Goal: Task Accomplishment & Management: Complete application form

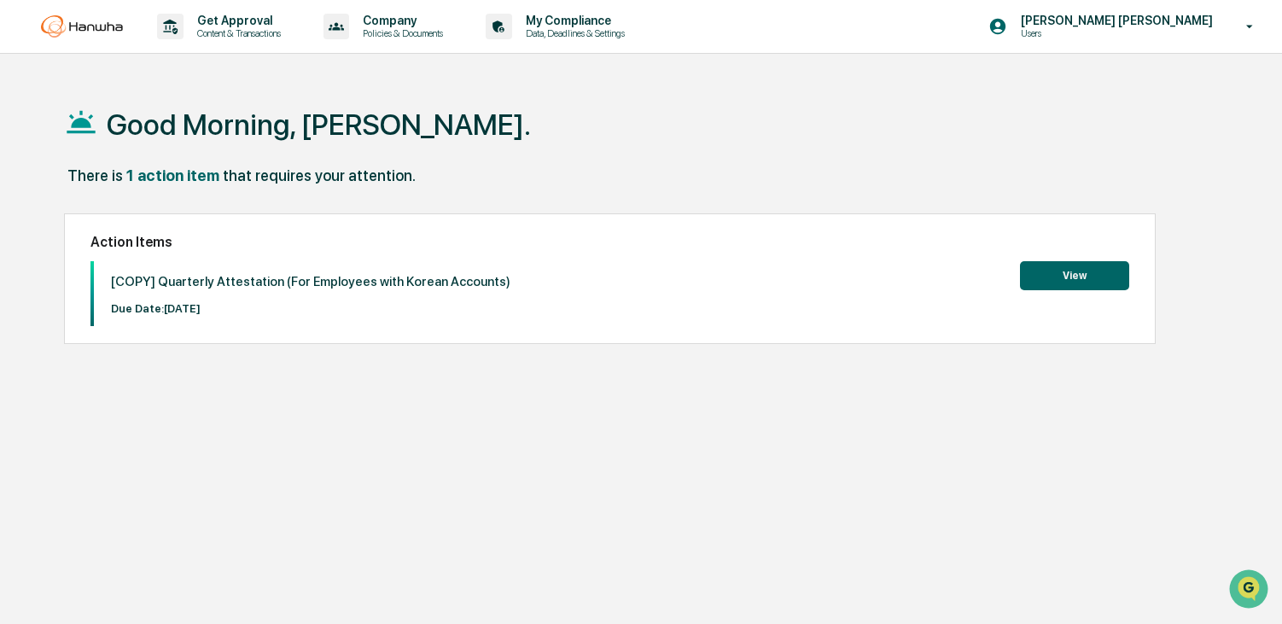
click at [1037, 273] on button "View" at bounding box center [1074, 275] width 109 height 29
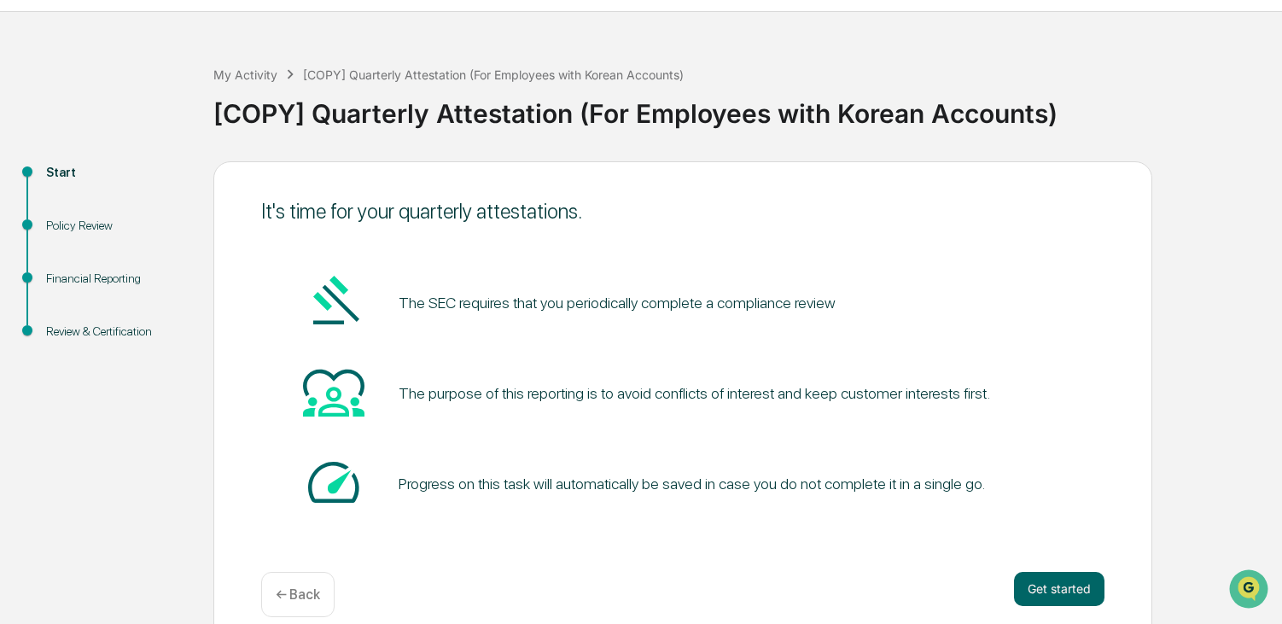
scroll to position [64, 0]
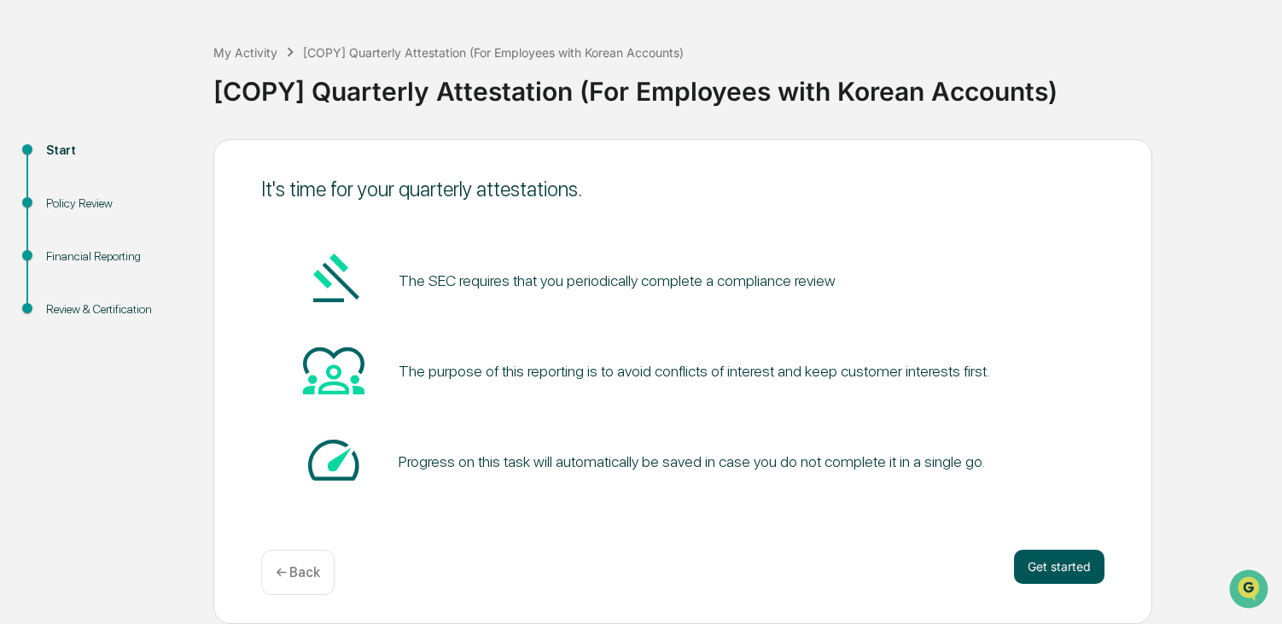
click at [1067, 569] on button "Get started" at bounding box center [1059, 566] width 90 height 34
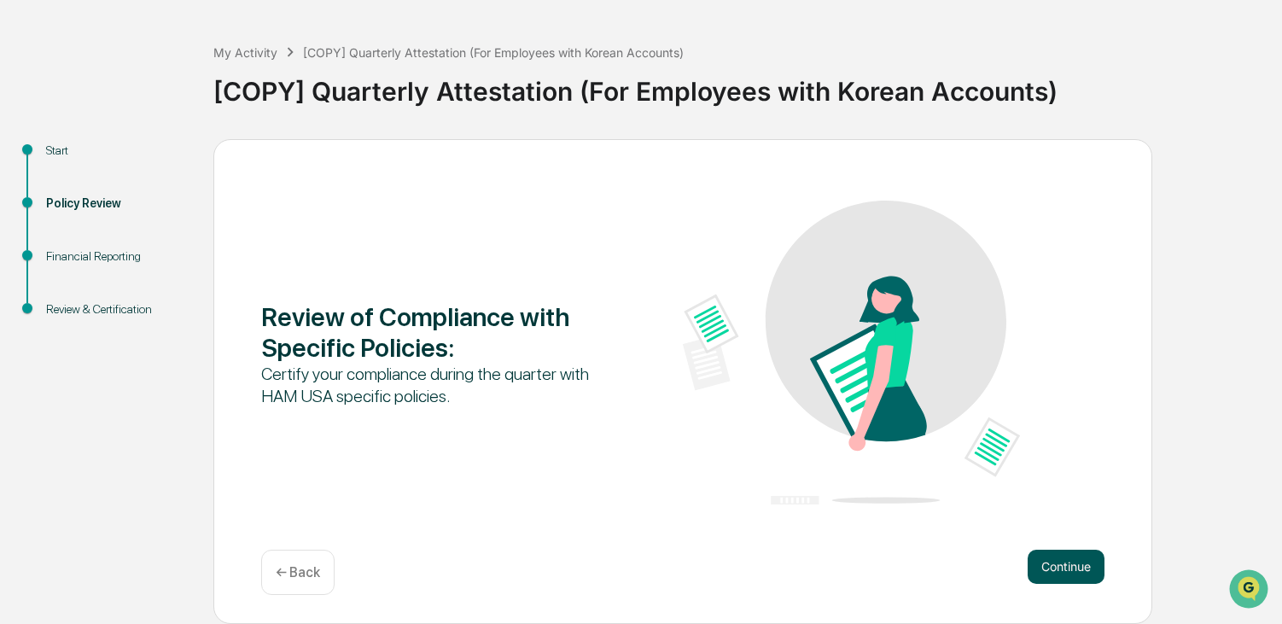
click at [1063, 563] on button "Continue" at bounding box center [1065, 566] width 77 height 34
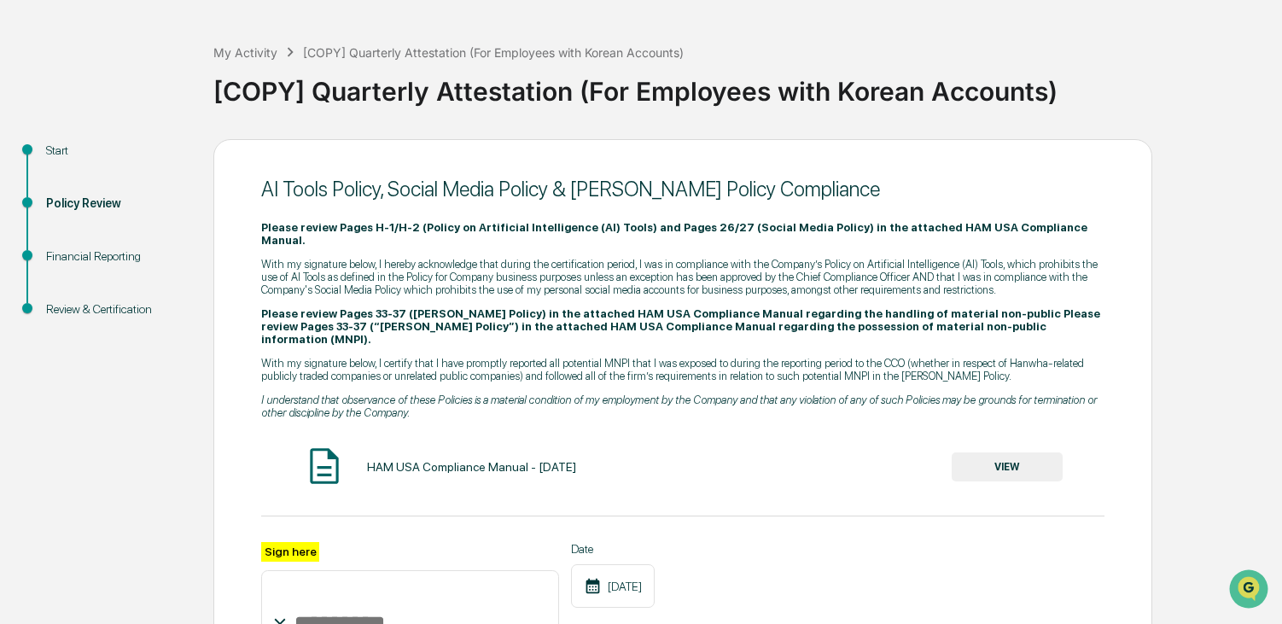
click at [1032, 452] on button "VIEW" at bounding box center [1006, 466] width 111 height 29
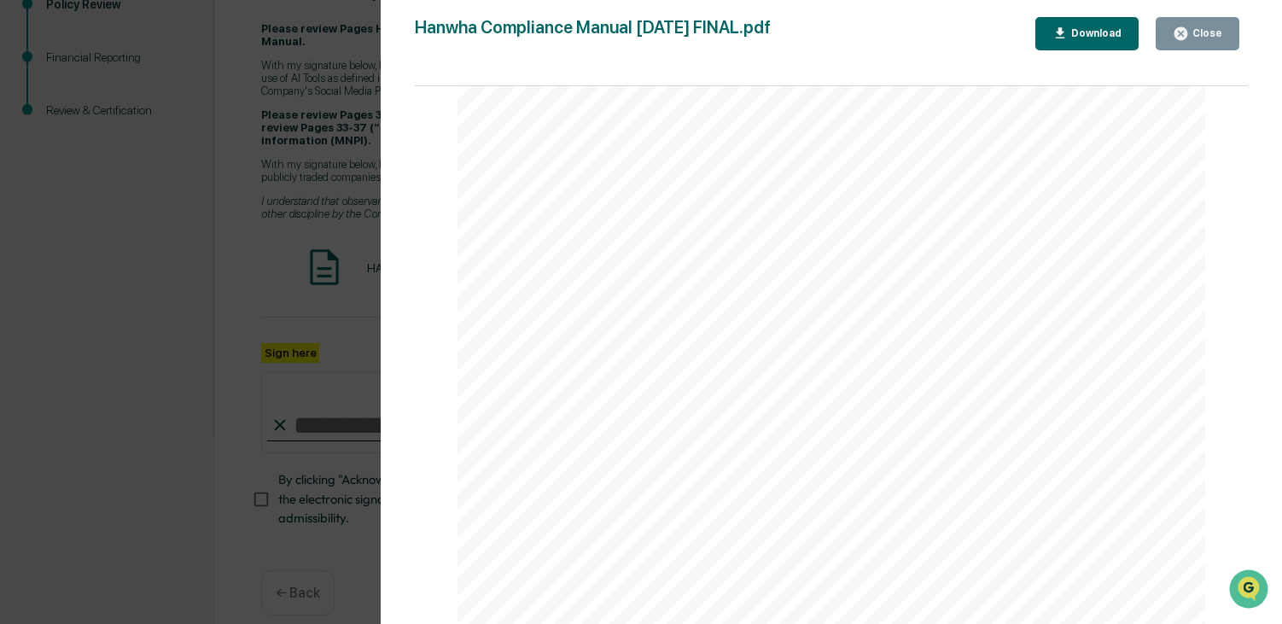
scroll to position [76066, 0]
drag, startPoint x: 280, startPoint y: 154, endPoint x: 763, endPoint y: 178, distance: 483.5
click at [280, 154] on div "Version History [DATE] 09:40 PM [PERSON_NAME] [DATE] 01:07 PM [PERSON_NAME] Com…" at bounding box center [641, 312] width 1282 height 624
click at [1208, 32] on div "Close" at bounding box center [1205, 33] width 33 height 12
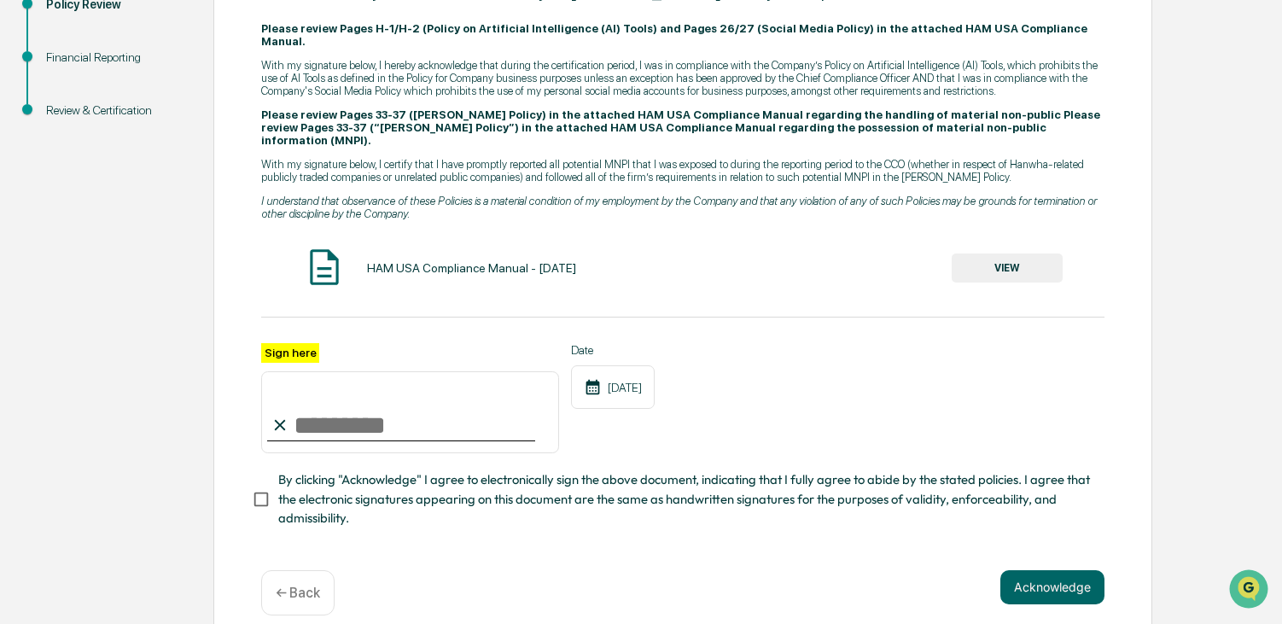
click at [386, 384] on input "Sign here" at bounding box center [410, 412] width 298 height 82
click at [343, 400] on input "Sign here" at bounding box center [410, 412] width 298 height 82
click at [266, 408] on input "Sign here" at bounding box center [410, 412] width 298 height 82
click at [275, 416] on icon at bounding box center [279, 425] width 19 height 19
click at [340, 394] on input "Sign here" at bounding box center [410, 412] width 298 height 82
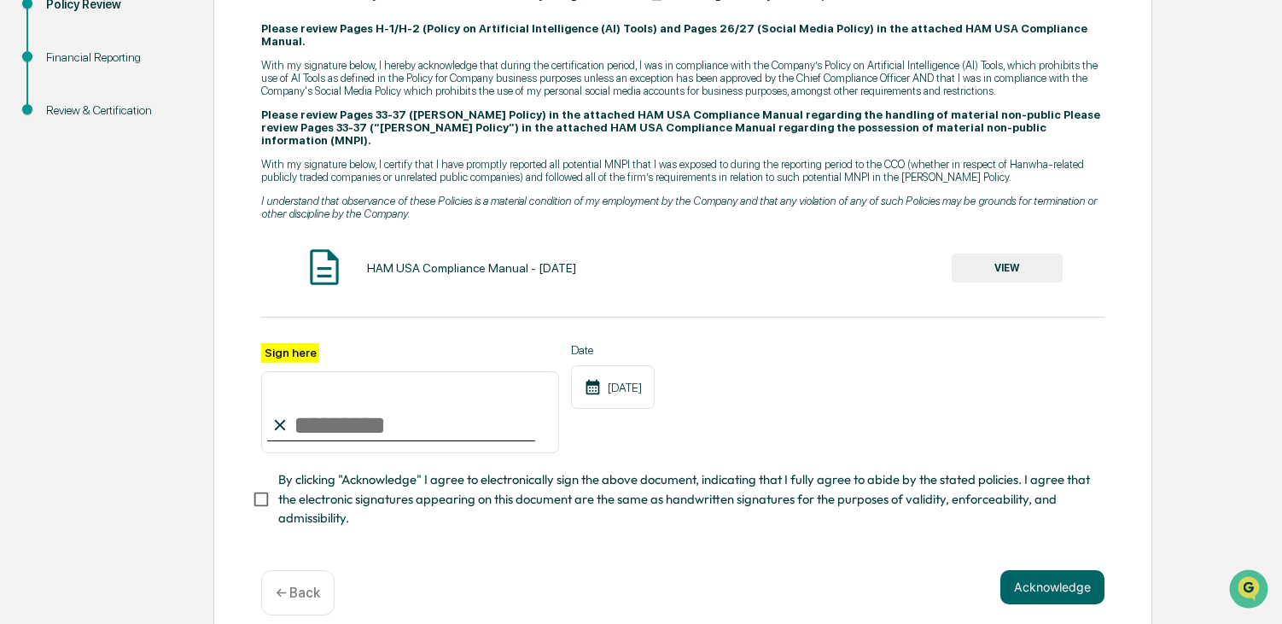
click at [485, 195] on em "I understand that observance of these Policies is a material condition of my em…" at bounding box center [678, 208] width 835 height 26
click at [284, 343] on label "Sign here" at bounding box center [290, 353] width 58 height 20
click at [284, 371] on input "Sign here" at bounding box center [410, 412] width 298 height 82
type input "**********"
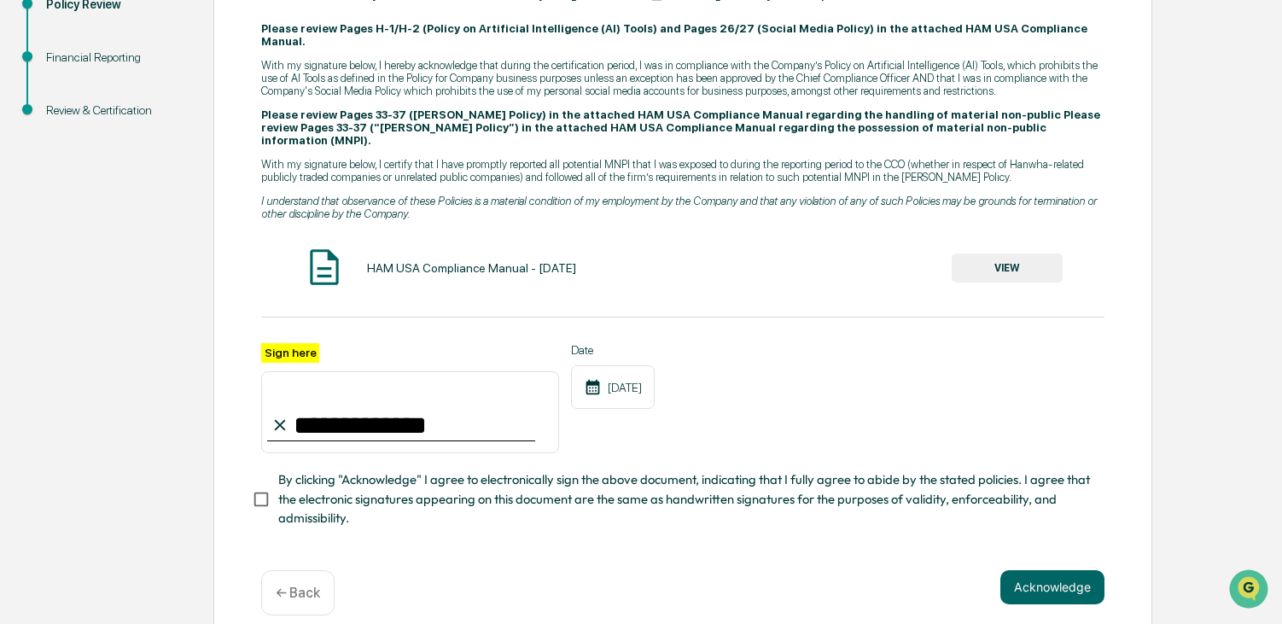
click at [943, 343] on div "**********" at bounding box center [682, 398] width 843 height 111
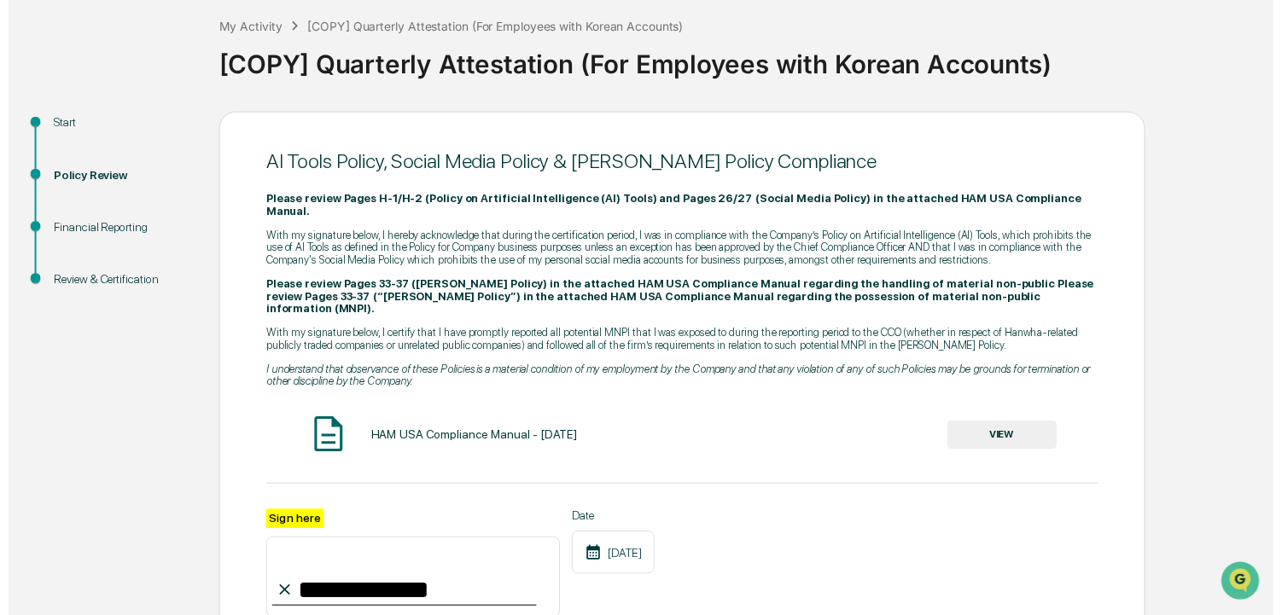
scroll to position [263, 0]
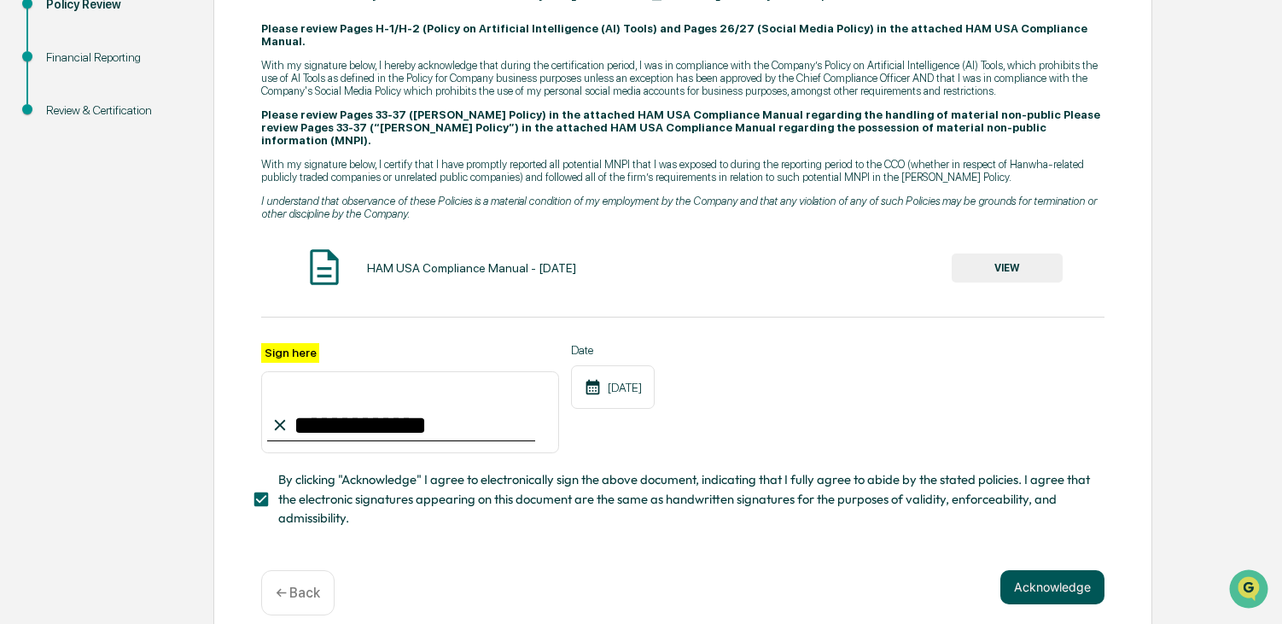
click at [1029, 570] on button "Acknowledge" at bounding box center [1052, 587] width 104 height 34
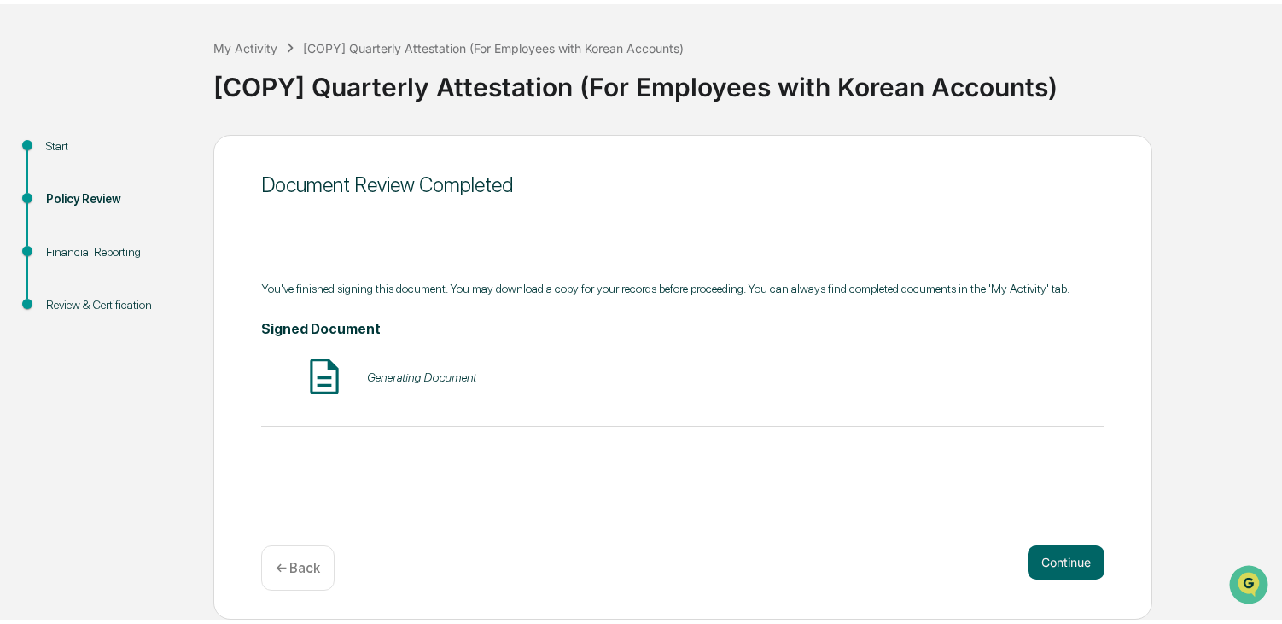
scroll to position [64, 0]
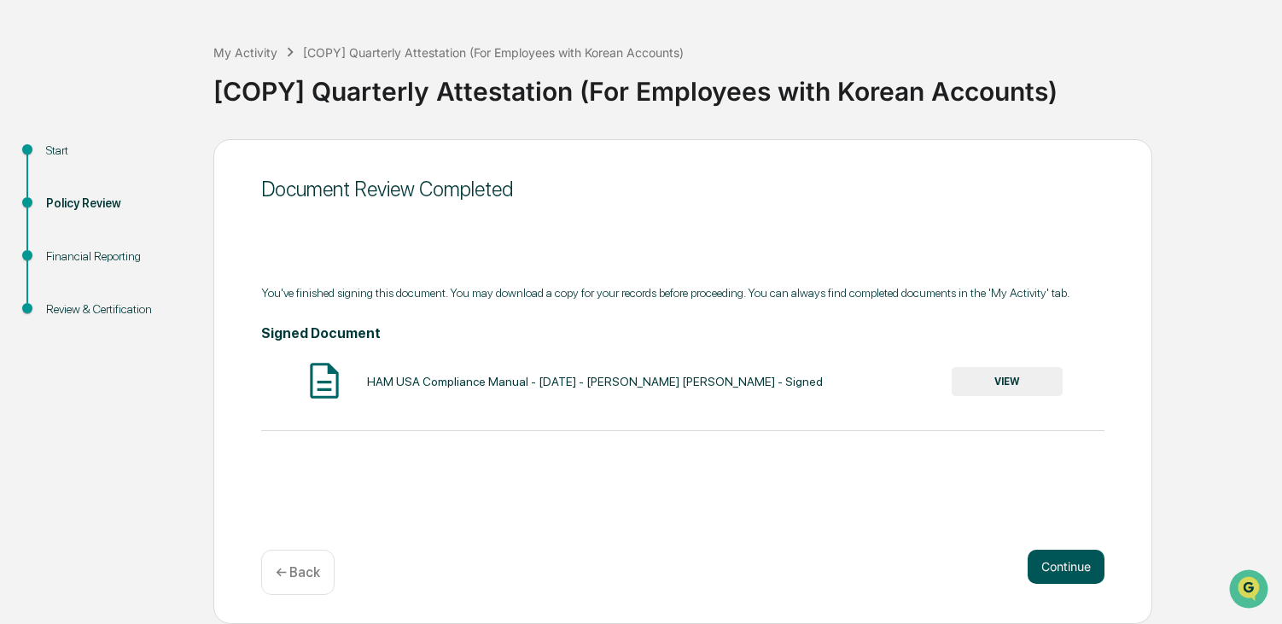
click at [1065, 562] on button "Continue" at bounding box center [1065, 566] width 77 height 34
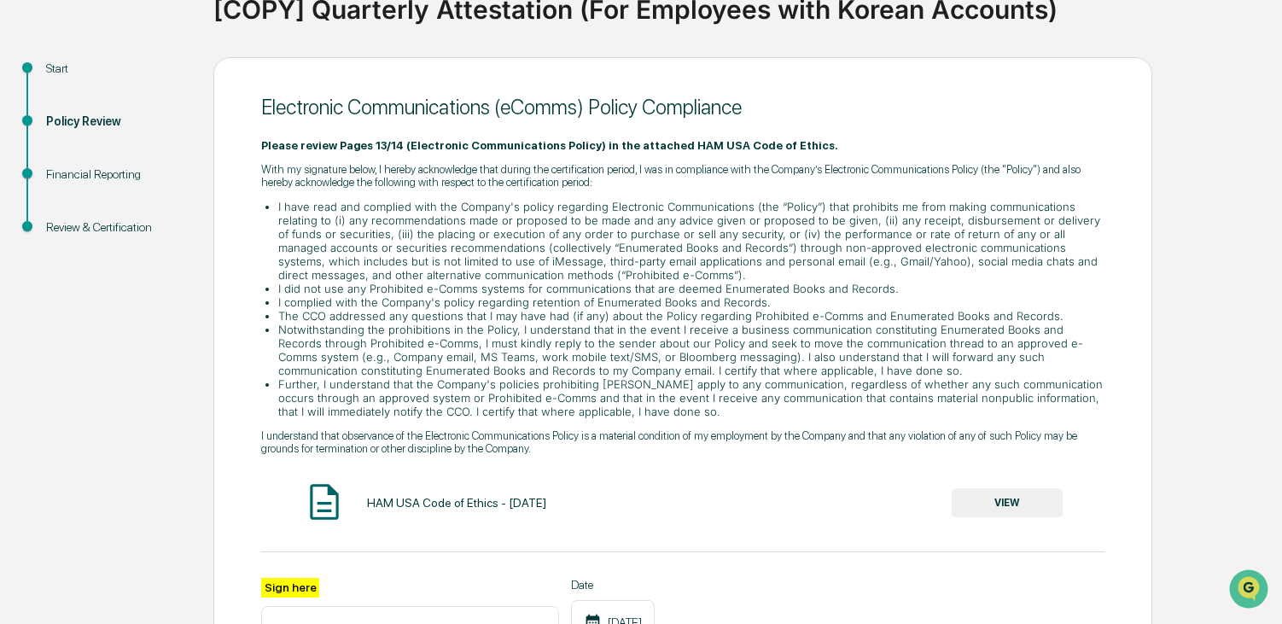
scroll to position [406, 0]
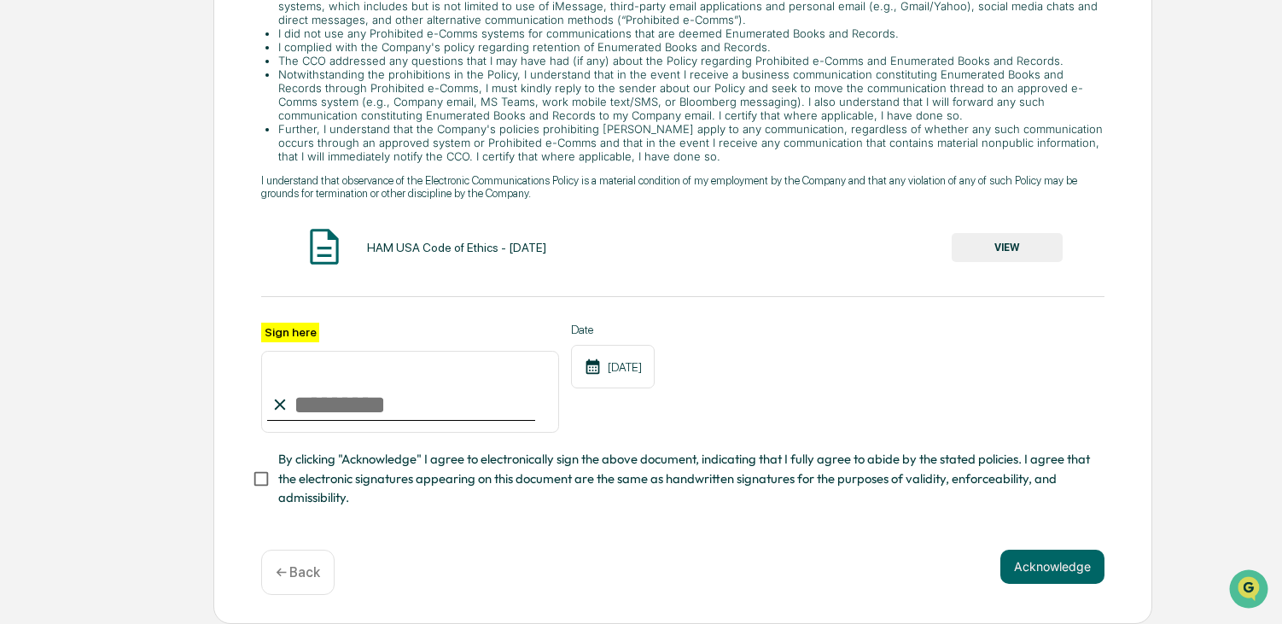
click at [1003, 241] on button "VIEW" at bounding box center [1006, 247] width 111 height 29
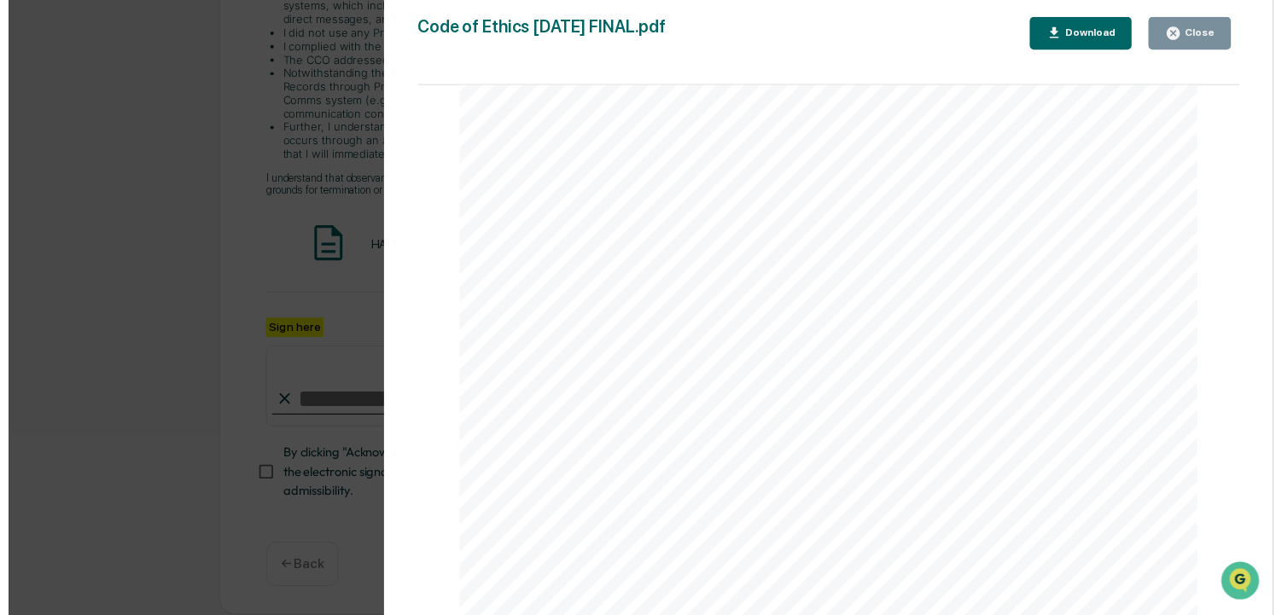
scroll to position [30162, 0]
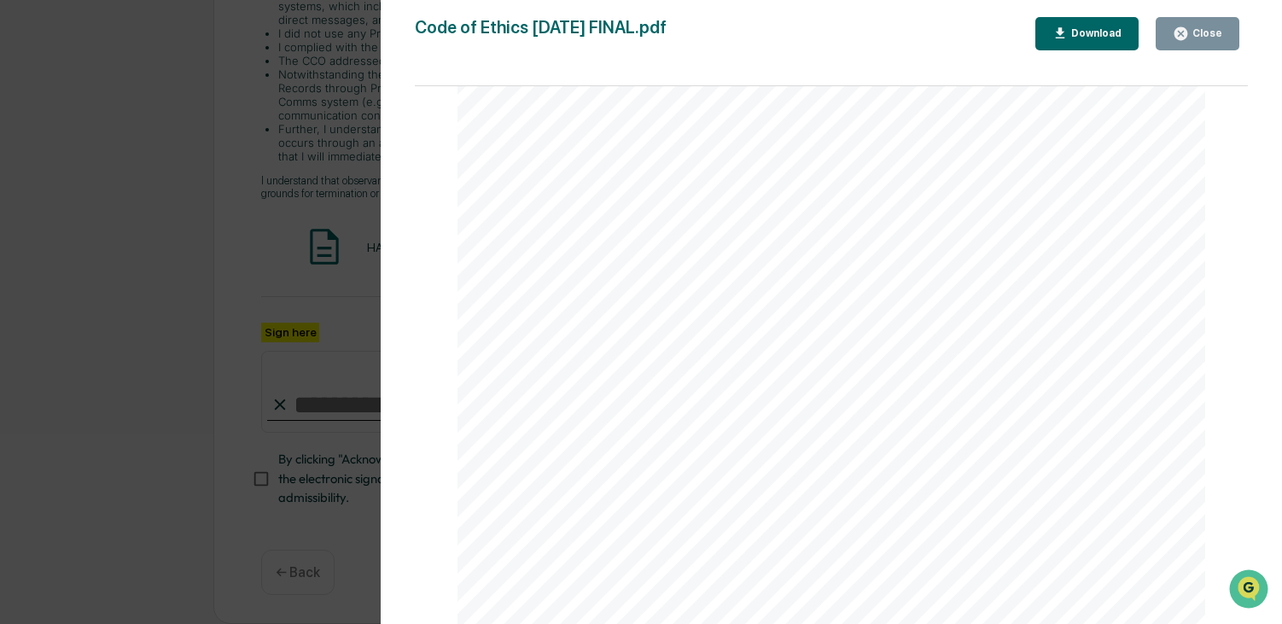
click at [1187, 32] on icon "button" at bounding box center [1180, 33] width 13 height 13
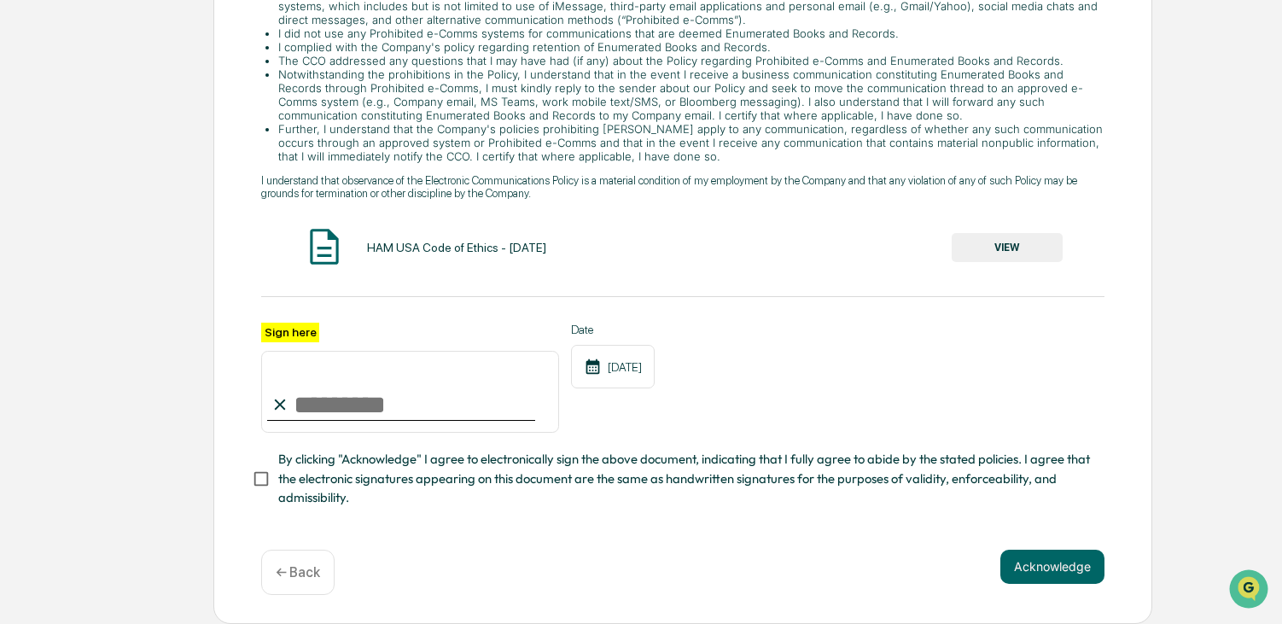
click at [370, 401] on input "Sign here" at bounding box center [410, 392] width 298 height 82
type input "**********"
click at [973, 332] on div "**********" at bounding box center [682, 378] width 843 height 111
click at [1065, 568] on button "Acknowledge" at bounding box center [1052, 566] width 104 height 34
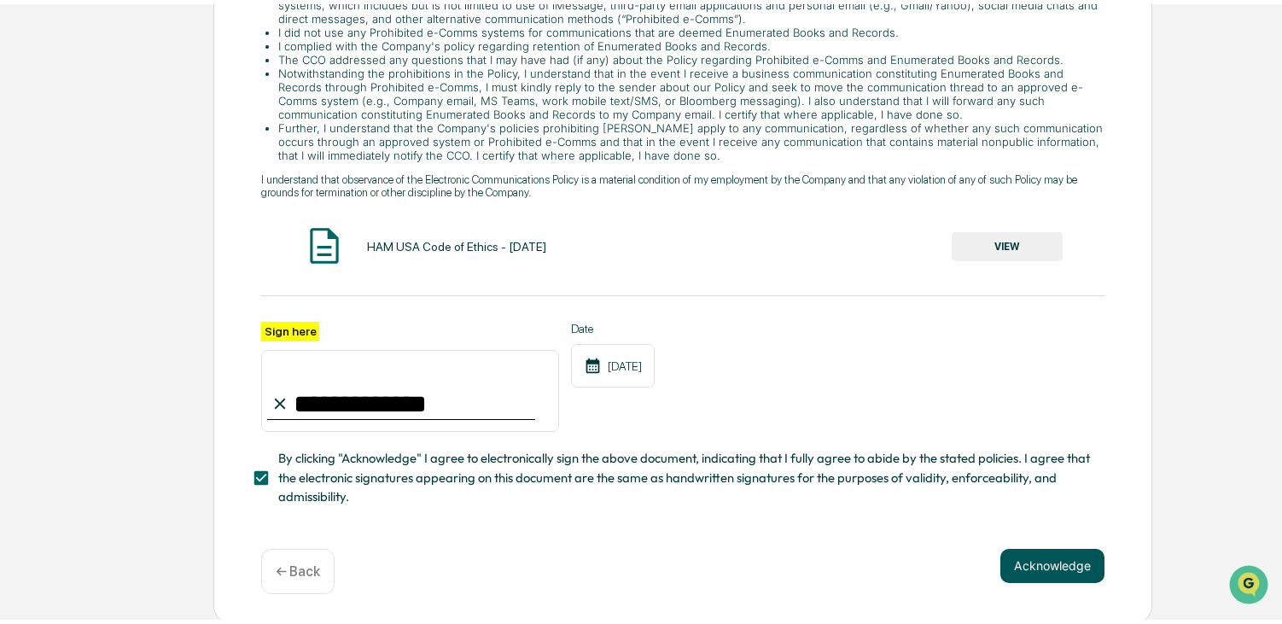
scroll to position [64, 0]
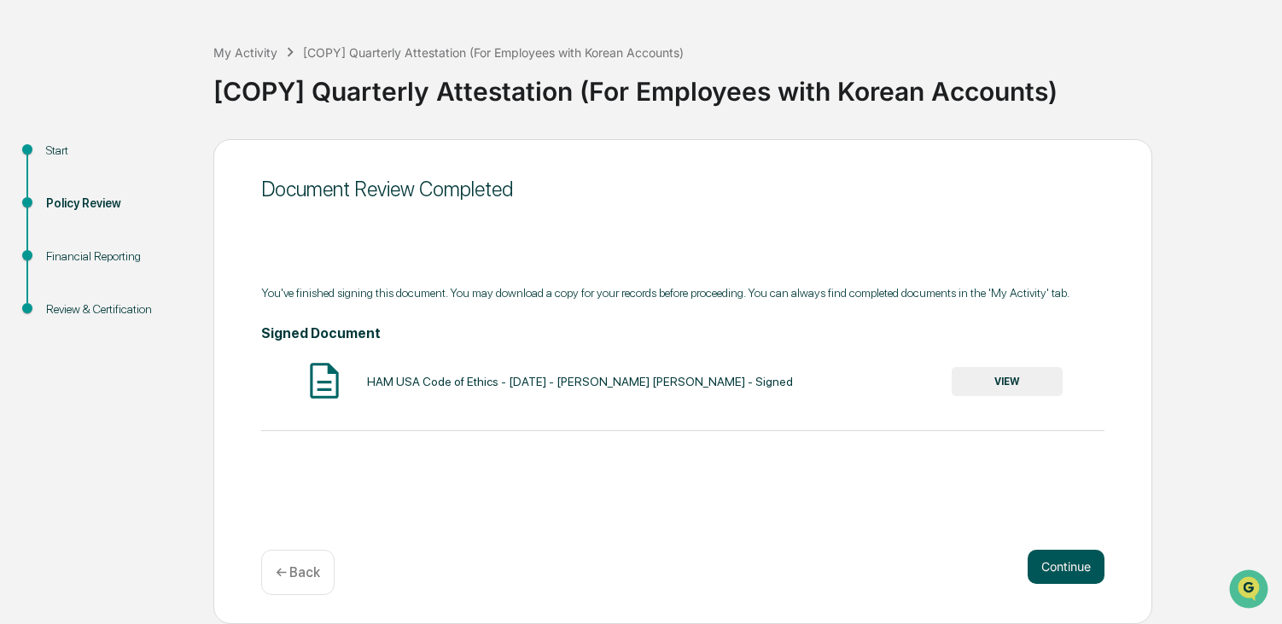
click at [1067, 561] on button "Continue" at bounding box center [1065, 566] width 77 height 34
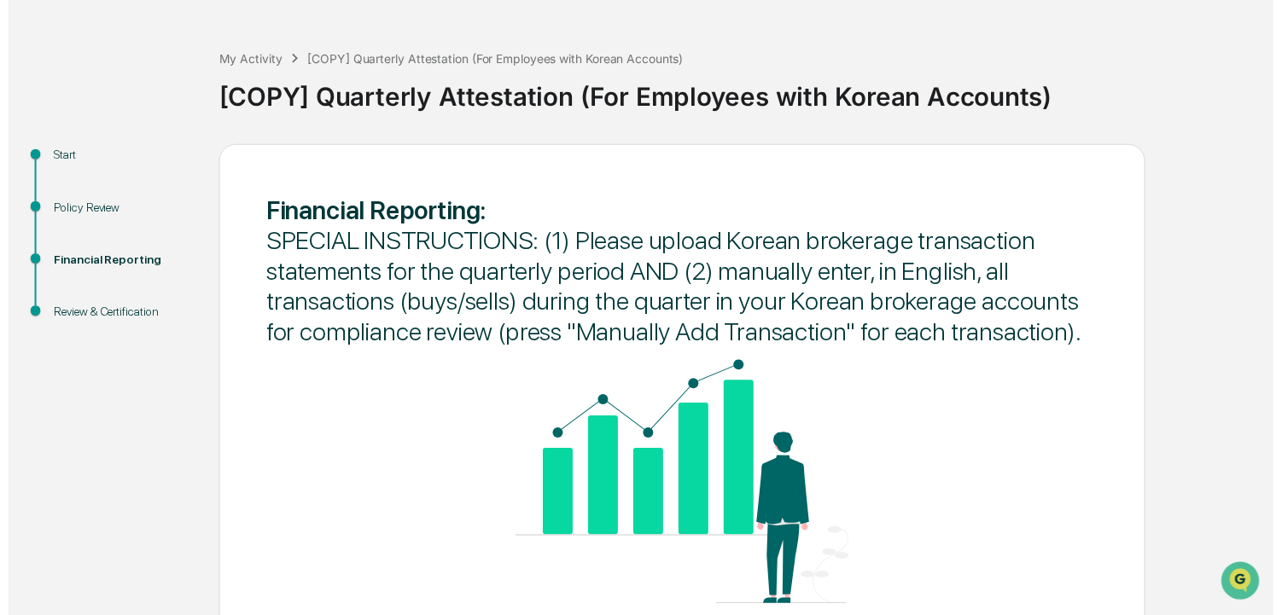
scroll to position [153, 0]
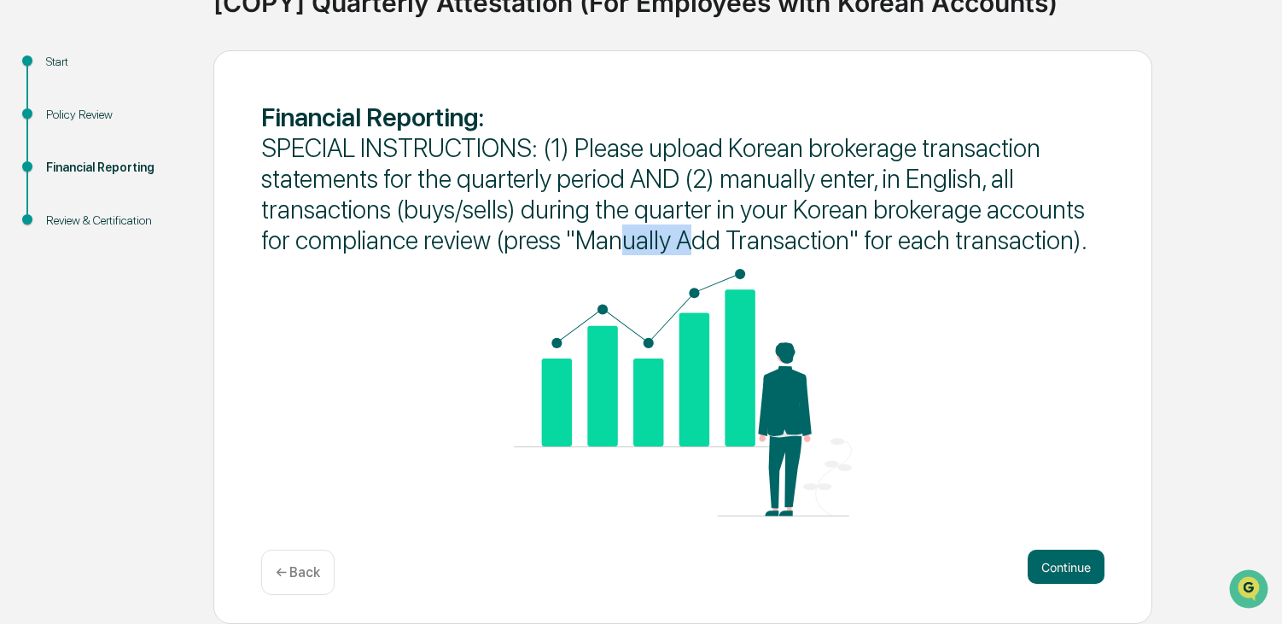
drag, startPoint x: 581, startPoint y: 239, endPoint x: 655, endPoint y: 243, distance: 74.4
click at [655, 243] on span "SPECIAL INSTRUCTIONS: (1) Please upload Korean brokerage transaction statements…" at bounding box center [674, 193] width 826 height 123
drag, startPoint x: 655, startPoint y: 243, endPoint x: 885, endPoint y: 219, distance: 230.8
click at [883, 220] on span "SPECIAL INSTRUCTIONS: (1) Please upload Korean brokerage transaction statements…" at bounding box center [674, 193] width 826 height 123
click at [1071, 561] on button "Continue" at bounding box center [1065, 566] width 77 height 34
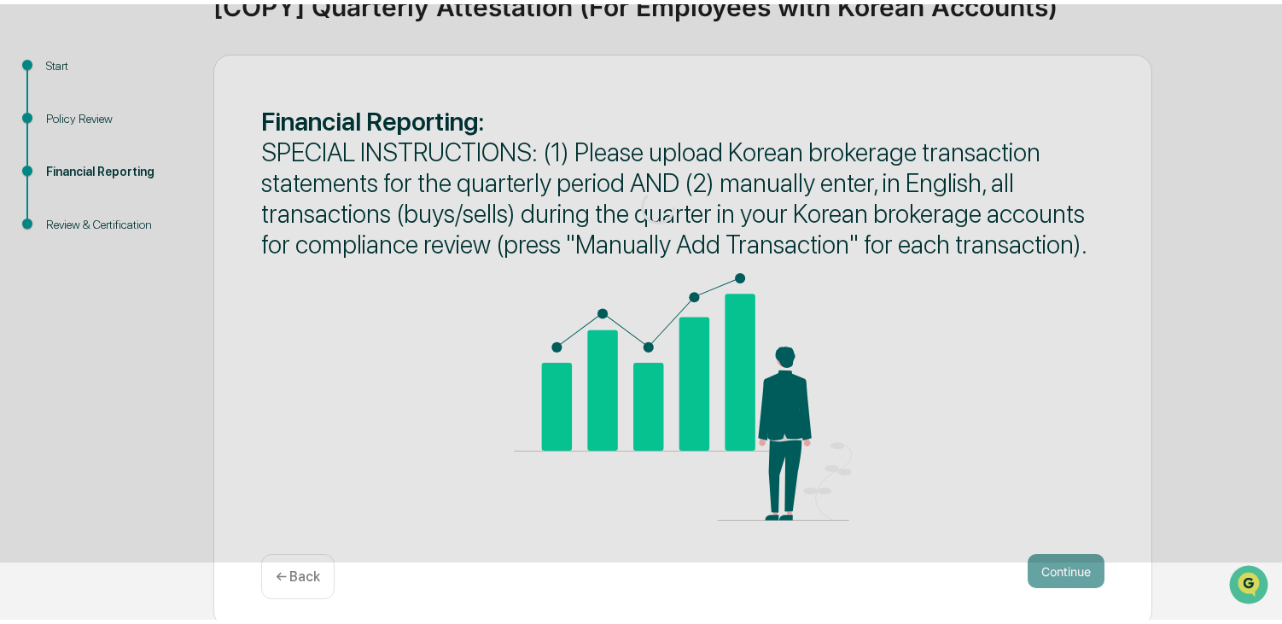
scroll to position [64, 0]
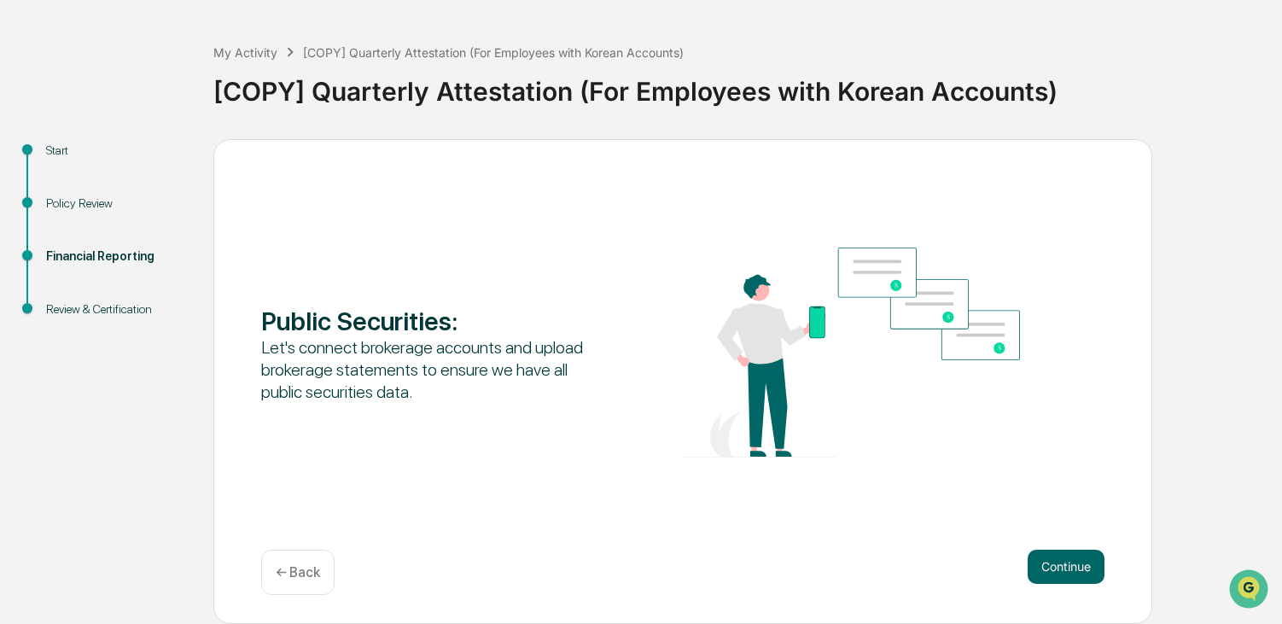
click at [282, 578] on p "← Back" at bounding box center [298, 572] width 44 height 16
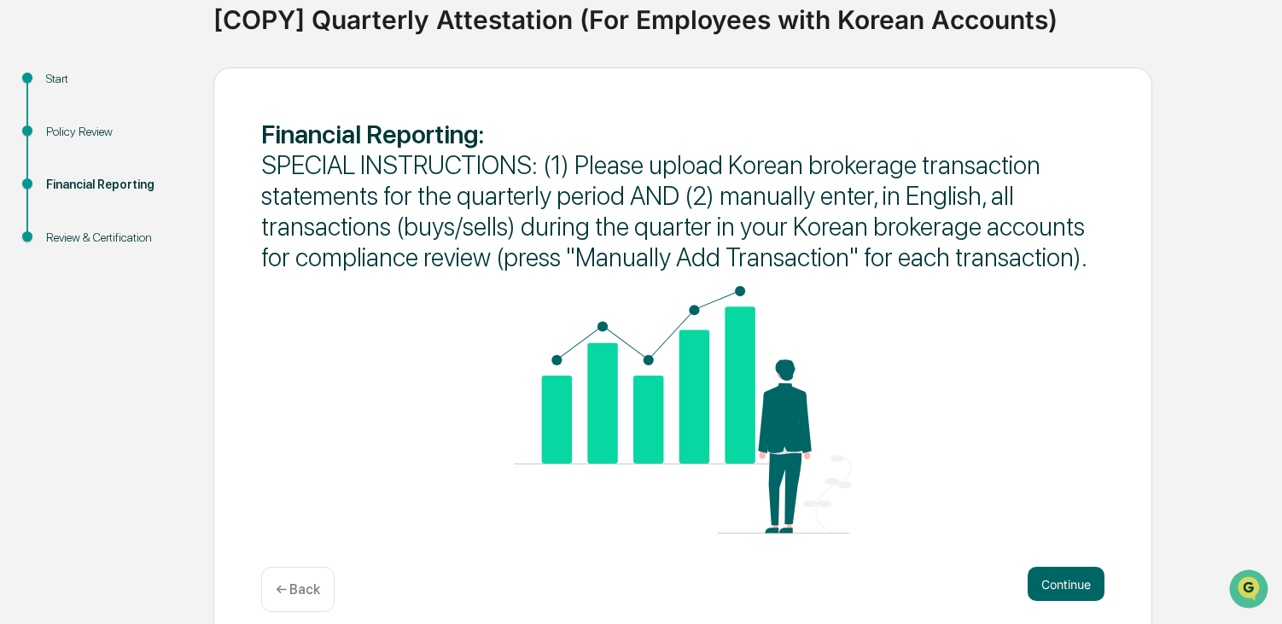
scroll to position [153, 0]
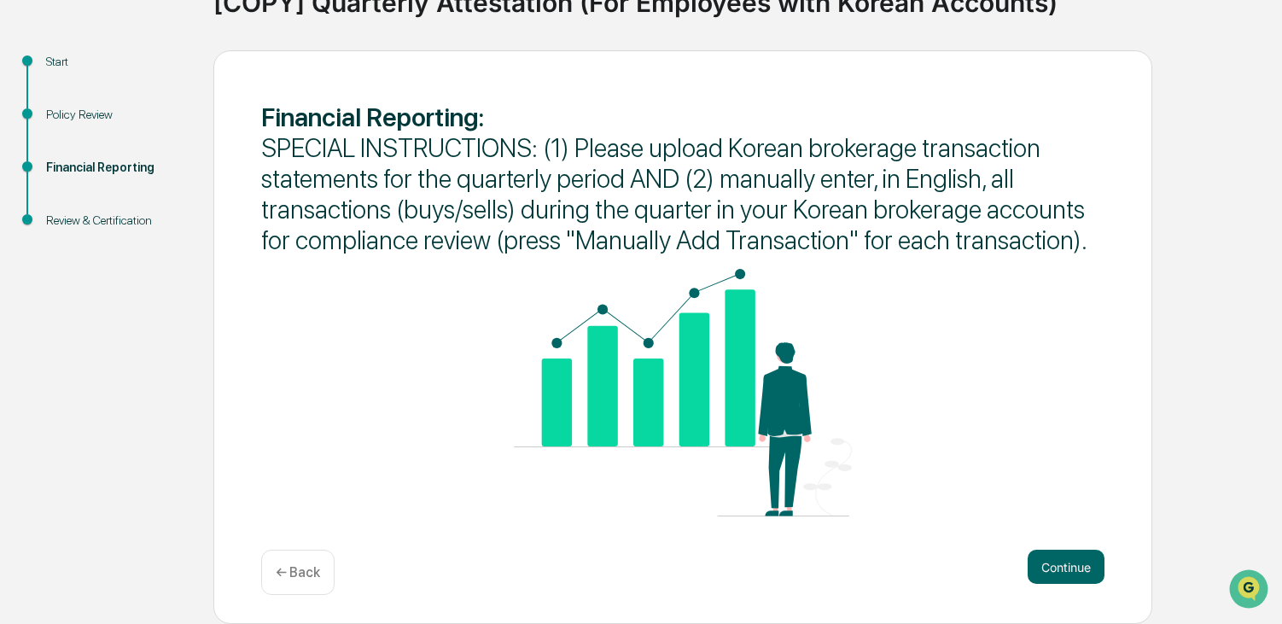
click at [1054, 548] on div "Financial Reporting : SPECIAL INSTRUCTIONS: (1) Please upload Korean brokerage …" at bounding box center [682, 337] width 939 height 574
click at [1053, 569] on button "Continue" at bounding box center [1065, 566] width 77 height 34
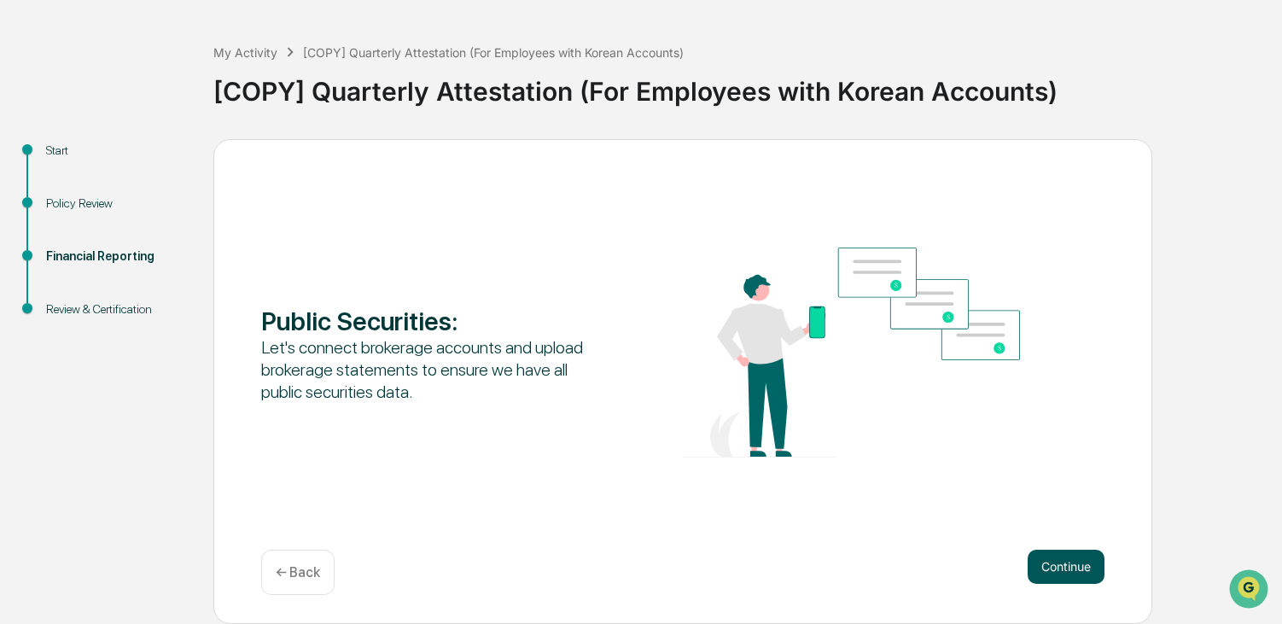
click at [1067, 568] on button "Continue" at bounding box center [1065, 566] width 77 height 34
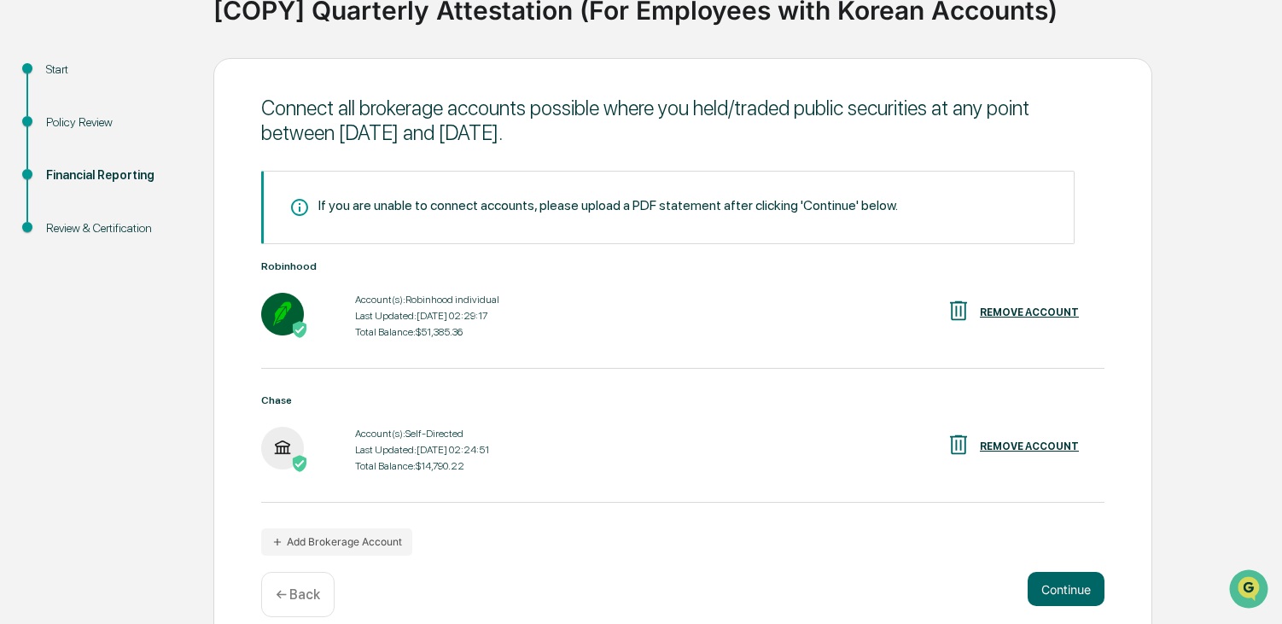
scroll to position [167, 0]
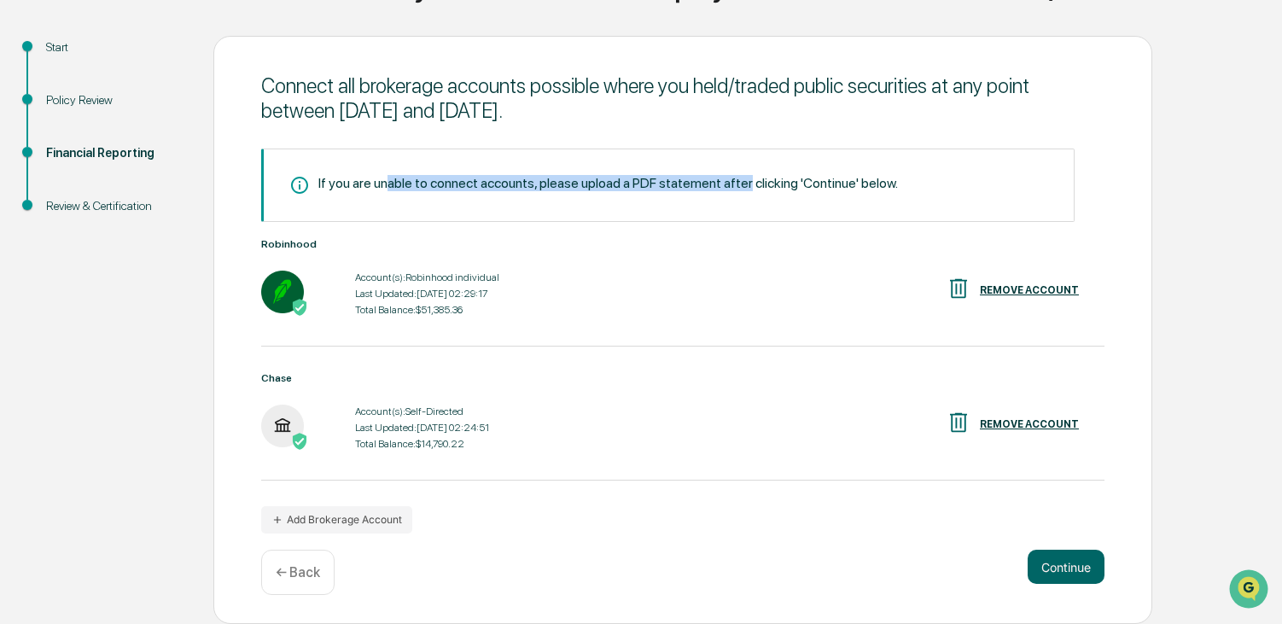
drag, startPoint x: 389, startPoint y: 178, endPoint x: 742, endPoint y: 180, distance: 353.2
click at [742, 180] on div "If you are unable to connect accounts, please upload a PDF statement after clic…" at bounding box center [607, 183] width 579 height 16
drag, startPoint x: 742, startPoint y: 180, endPoint x: 840, endPoint y: 194, distance: 99.1
click at [837, 186] on div "If you are unable to connect accounts, please upload a PDF statement after clic…" at bounding box center [607, 183] width 579 height 16
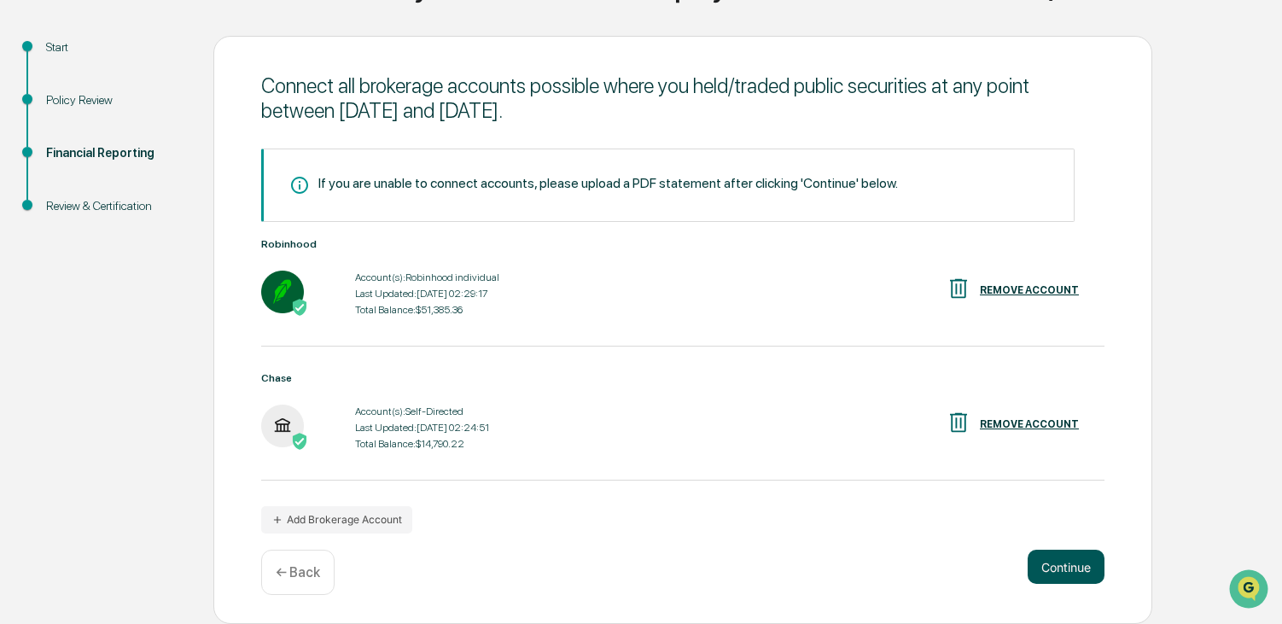
click at [1071, 562] on button "Continue" at bounding box center [1065, 566] width 77 height 34
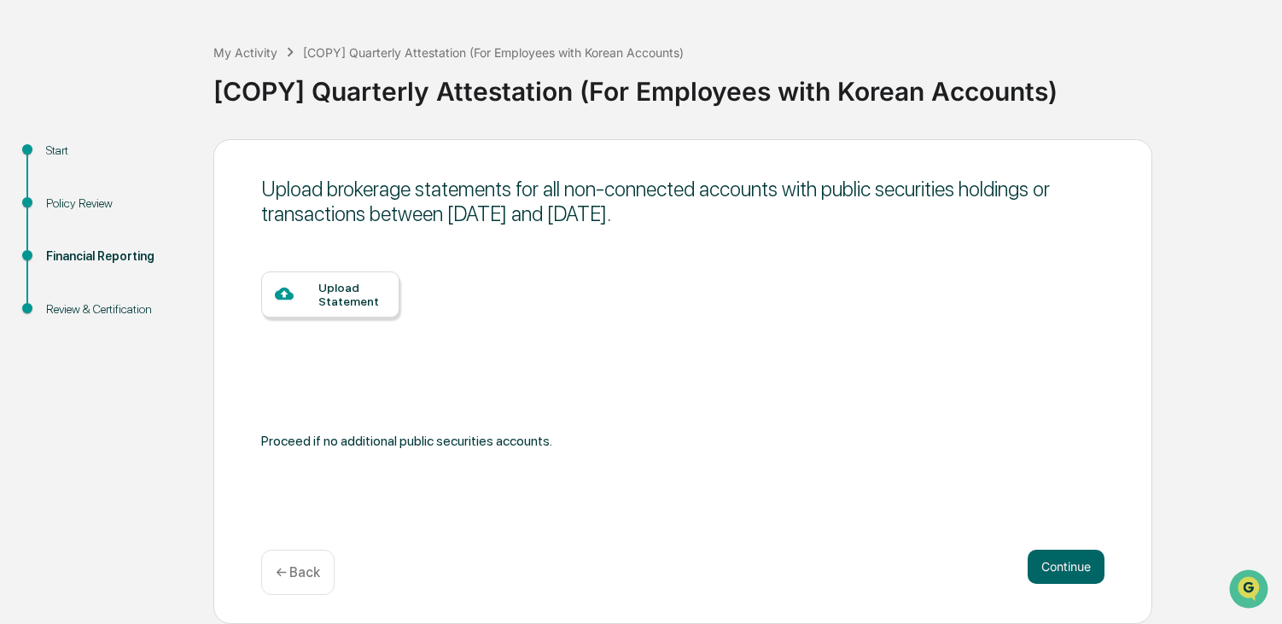
drag, startPoint x: 368, startPoint y: 182, endPoint x: 939, endPoint y: 208, distance: 572.3
click at [939, 208] on div "Upload brokerage statements for all non-connected accounts with public securiti…" at bounding box center [682, 201] width 843 height 49
drag, startPoint x: 939, startPoint y: 208, endPoint x: 859, endPoint y: 220, distance: 81.1
click at [859, 220] on div "Upload brokerage statements for all non-connected accounts with public securiti…" at bounding box center [682, 201] width 843 height 49
click at [291, 573] on p "← Back" at bounding box center [298, 572] width 44 height 16
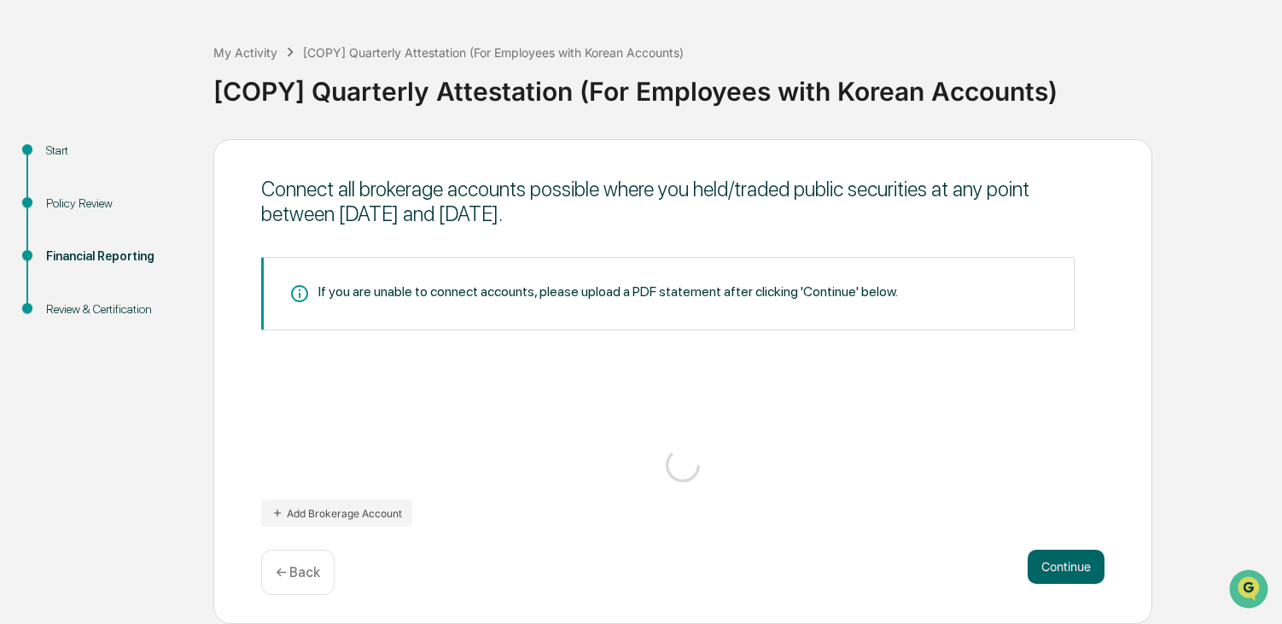
click at [290, 573] on p "← Back" at bounding box center [298, 572] width 44 height 16
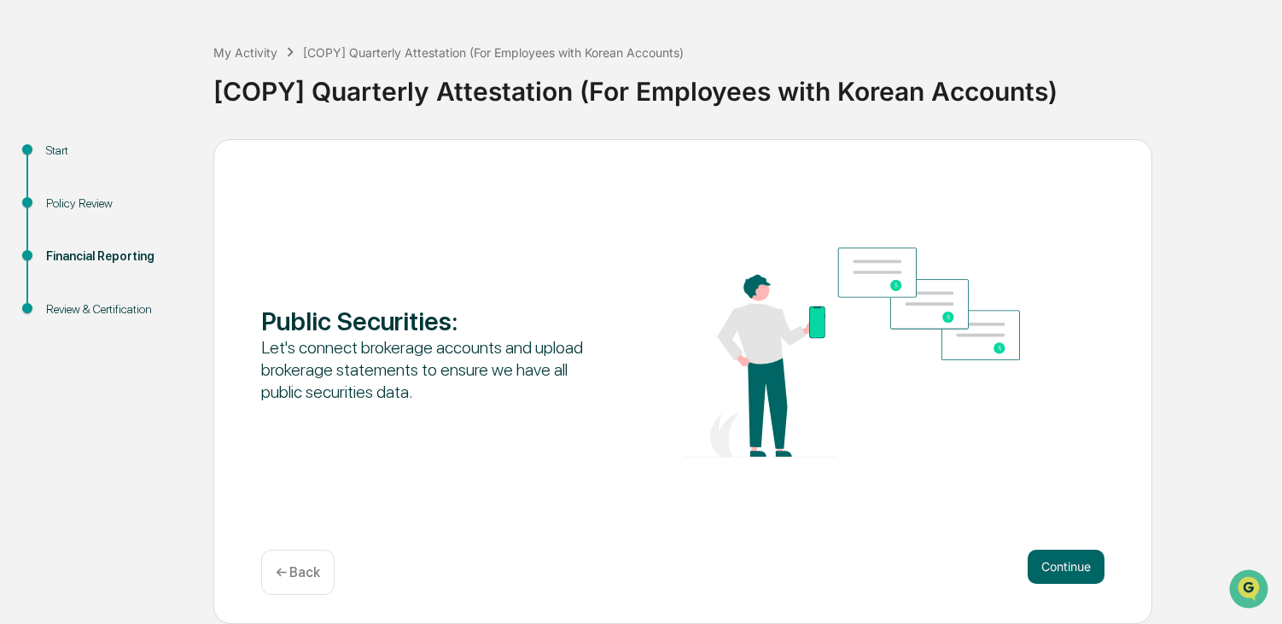
click at [294, 574] on p "← Back" at bounding box center [298, 572] width 44 height 16
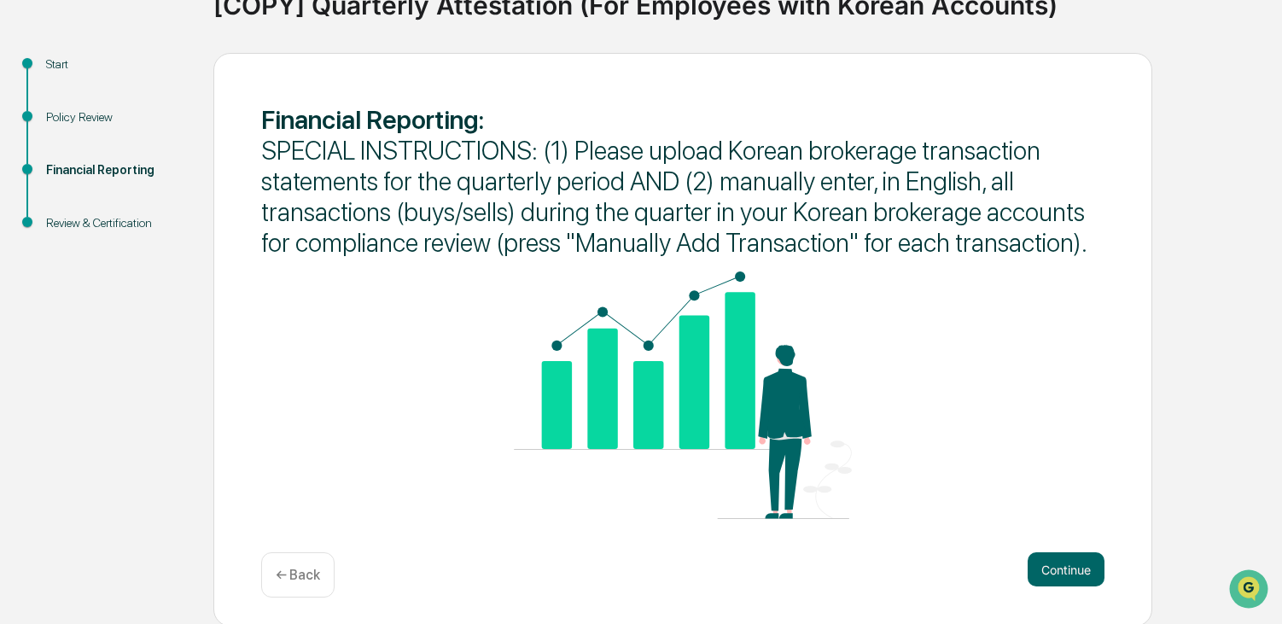
scroll to position [153, 0]
